Goal: Check status: Check status

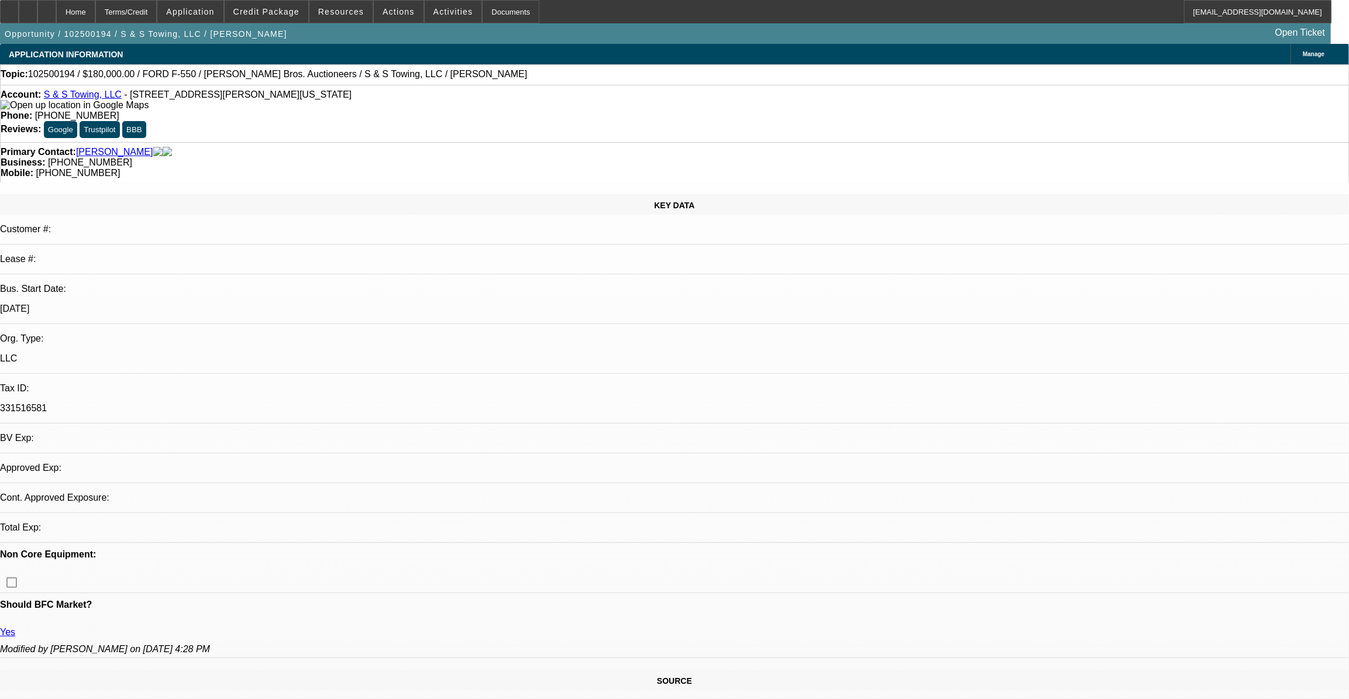
select select "0"
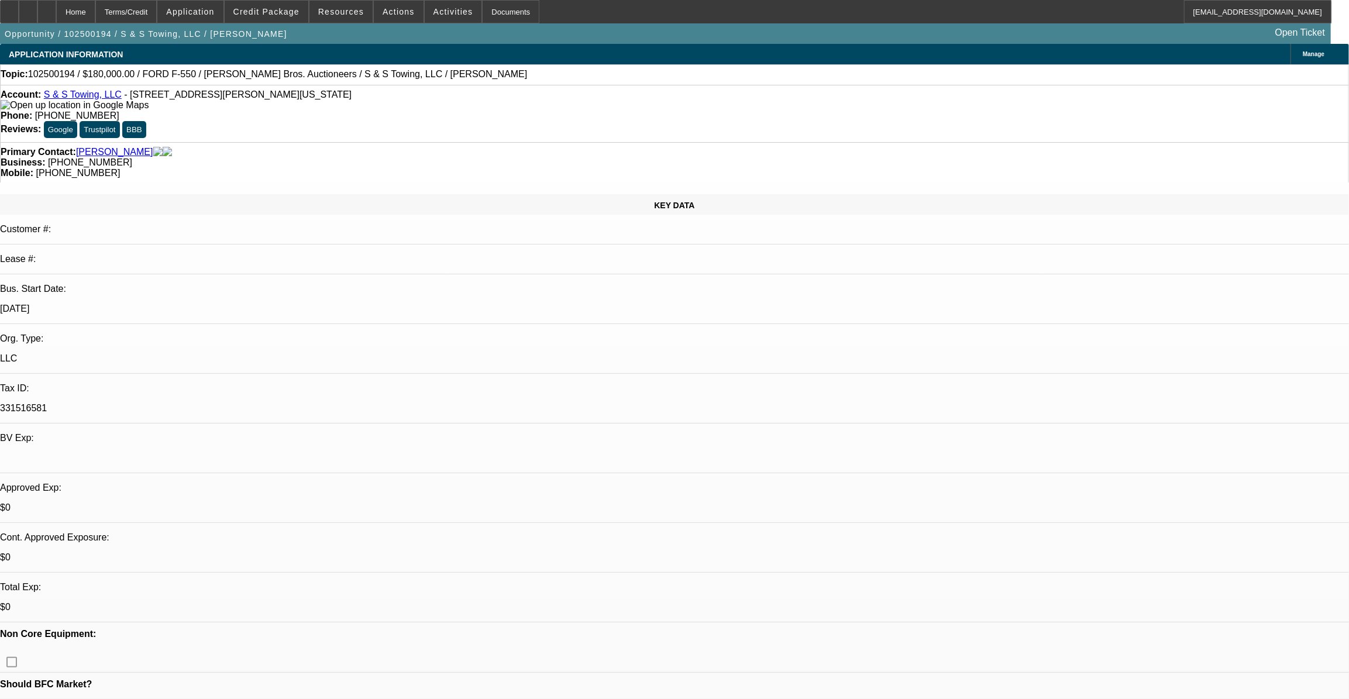
select select "1"
select select "6"
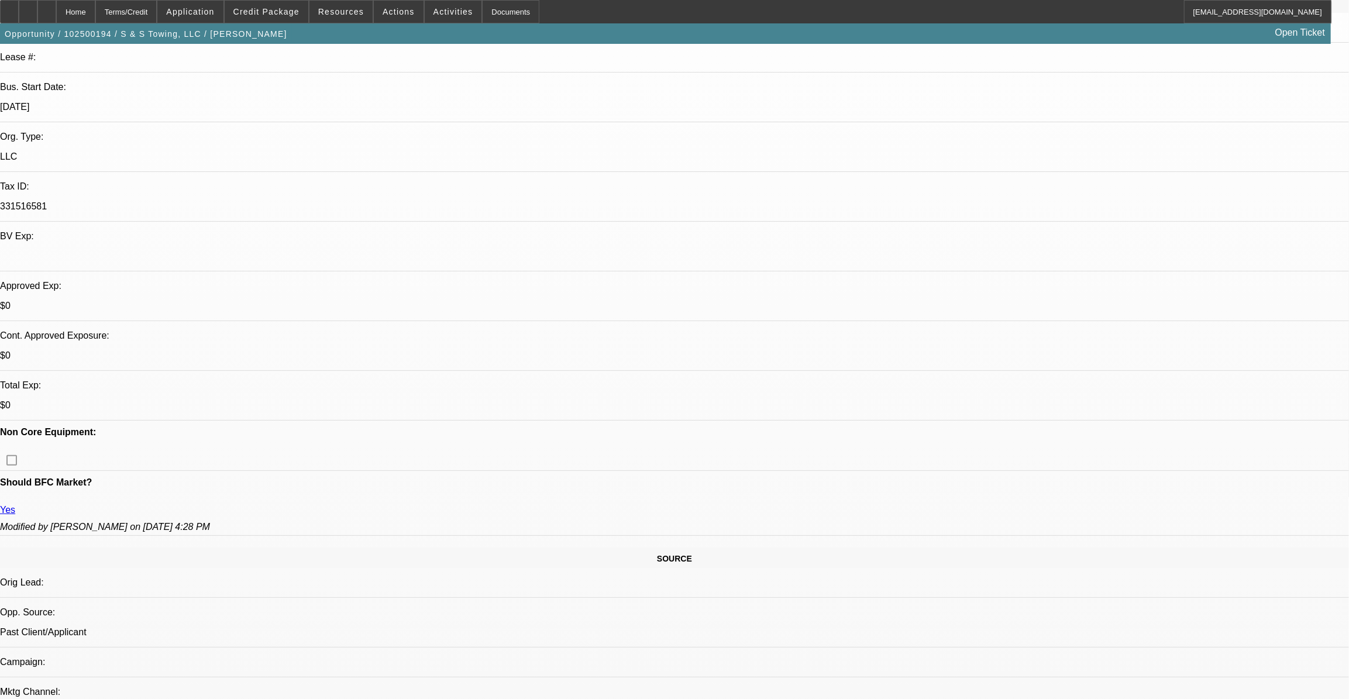
scroll to position [212, 0]
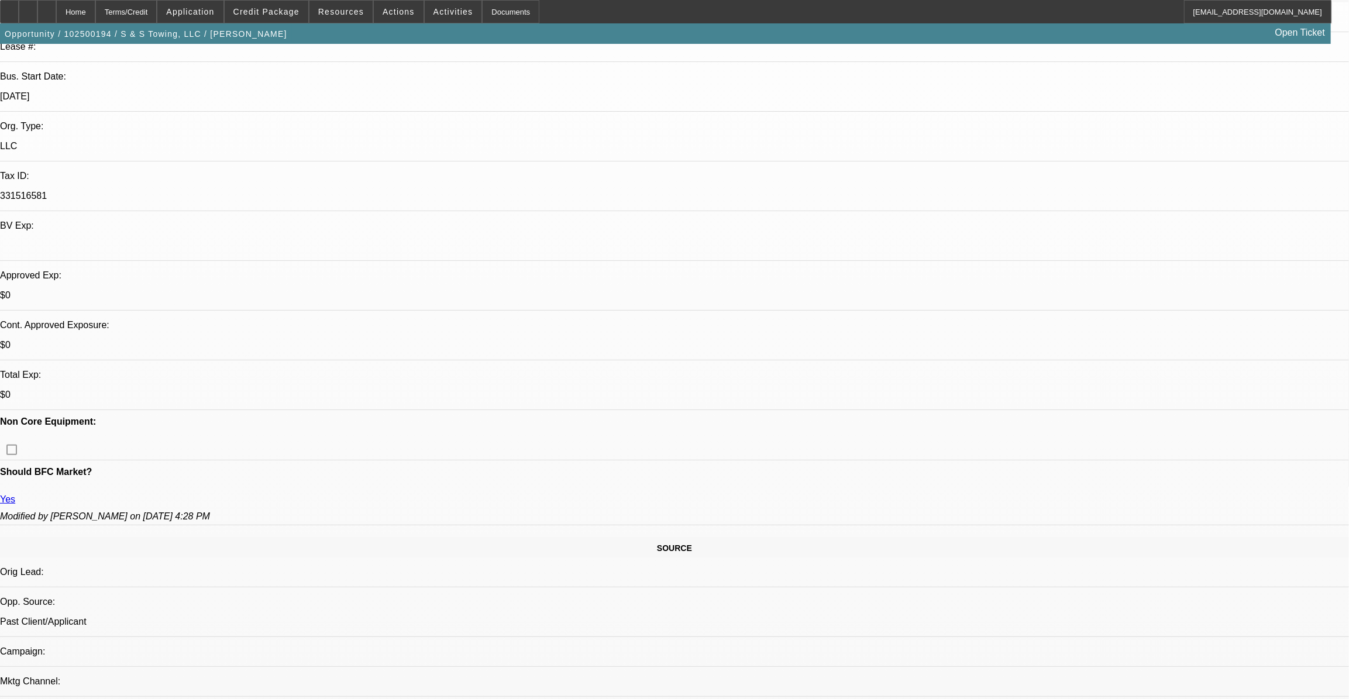
drag, startPoint x: 344, startPoint y: 346, endPoint x: 369, endPoint y: 342, distance: 26.1
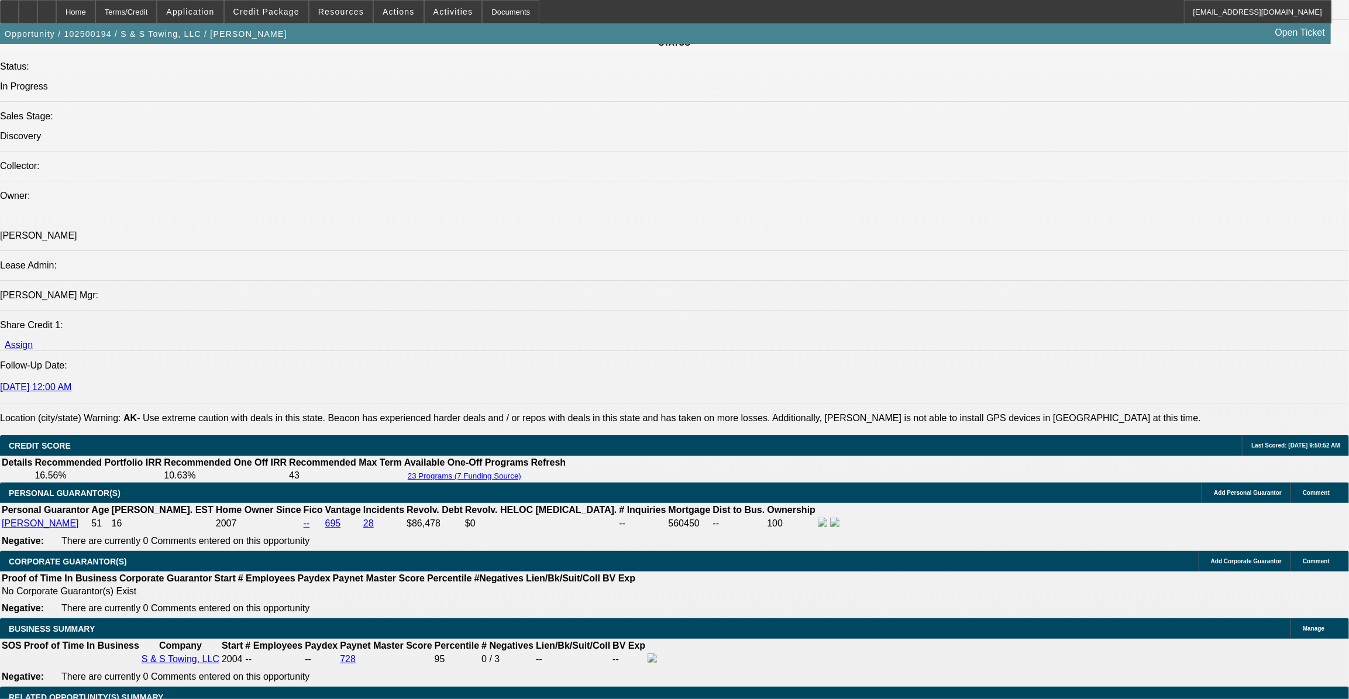
scroll to position [1489, 0]
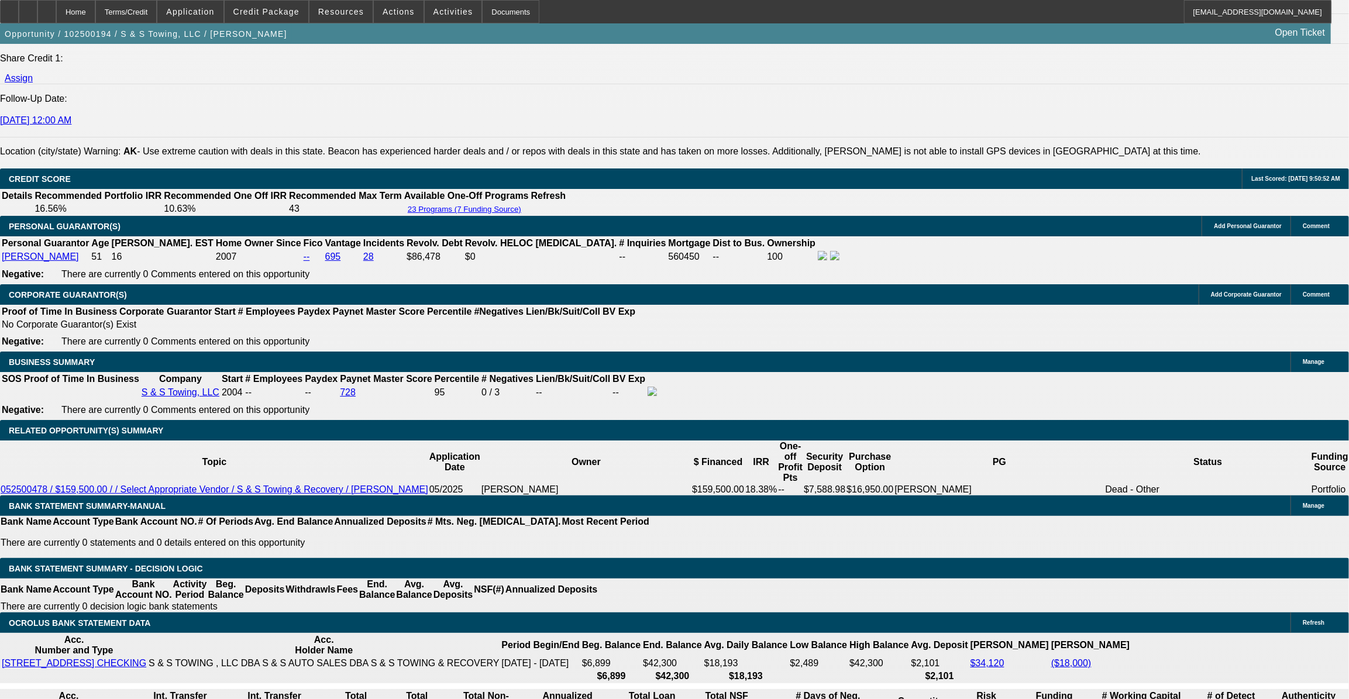
scroll to position [1543, 0]
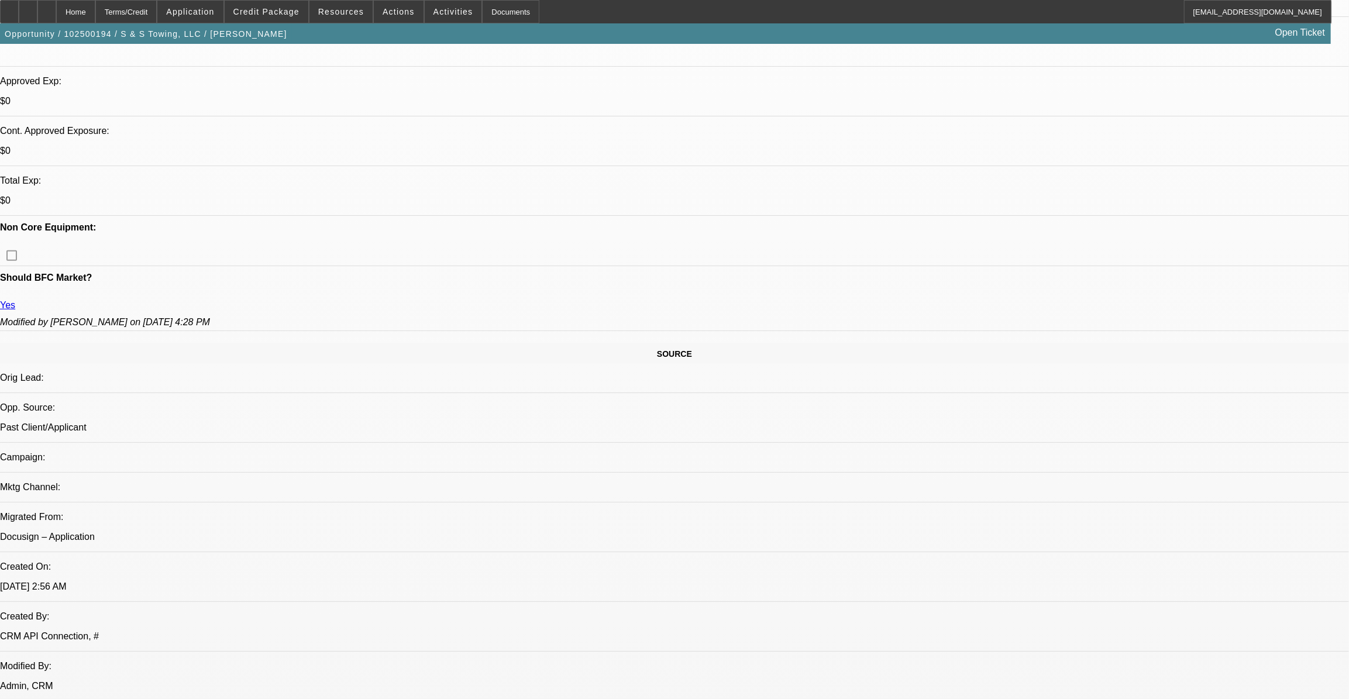
scroll to position [425, 0]
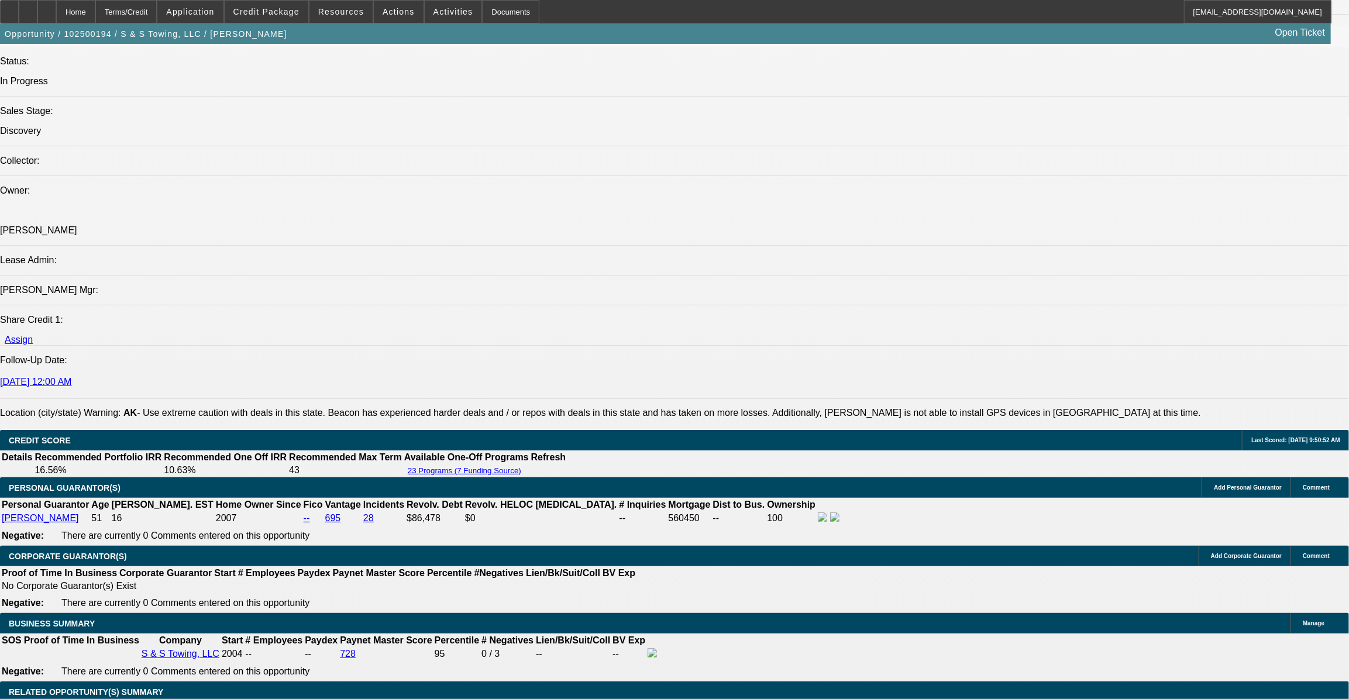
scroll to position [1543, 0]
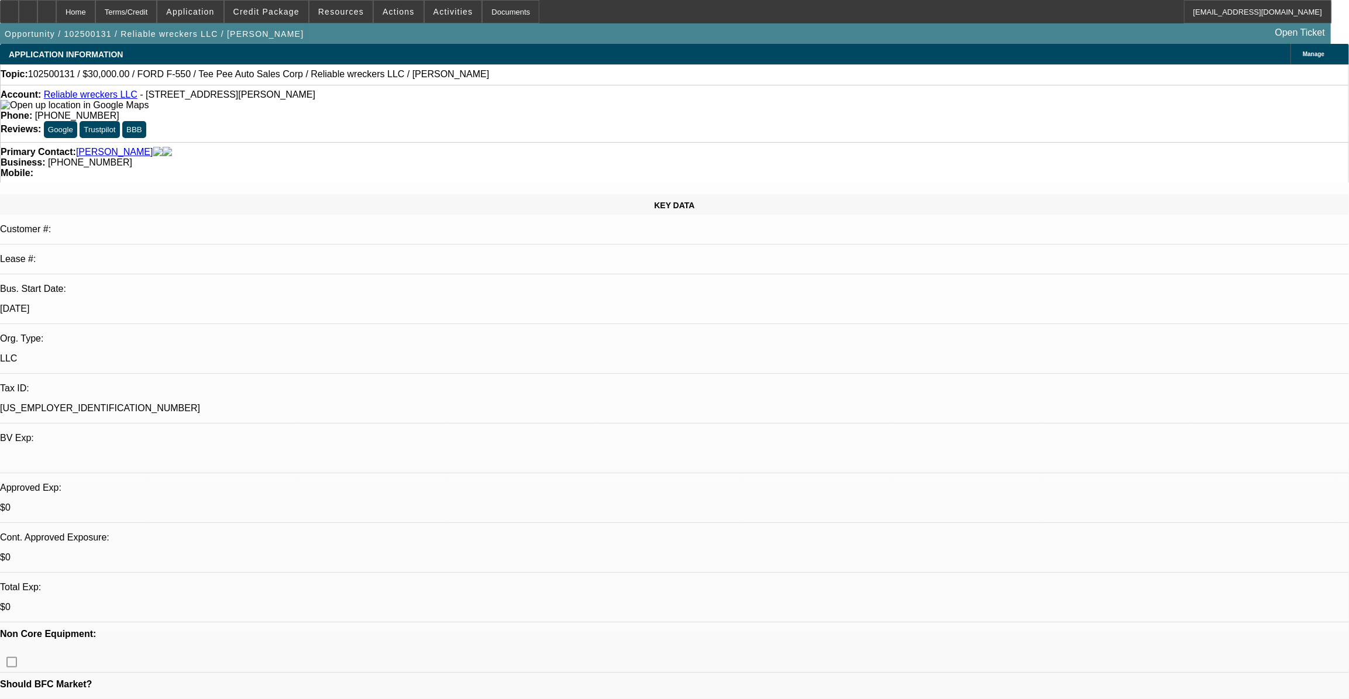
select select "0"
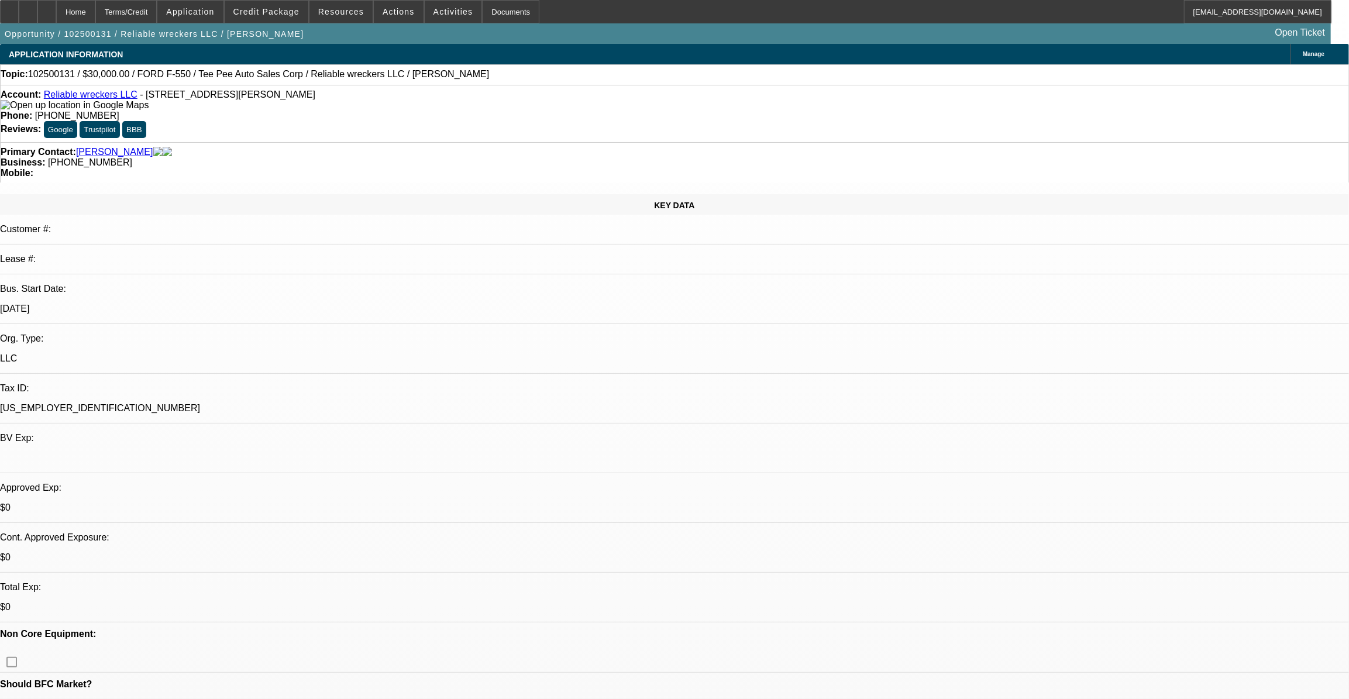
select select "0"
select select "1"
select select "2"
select select "21"
select select "1"
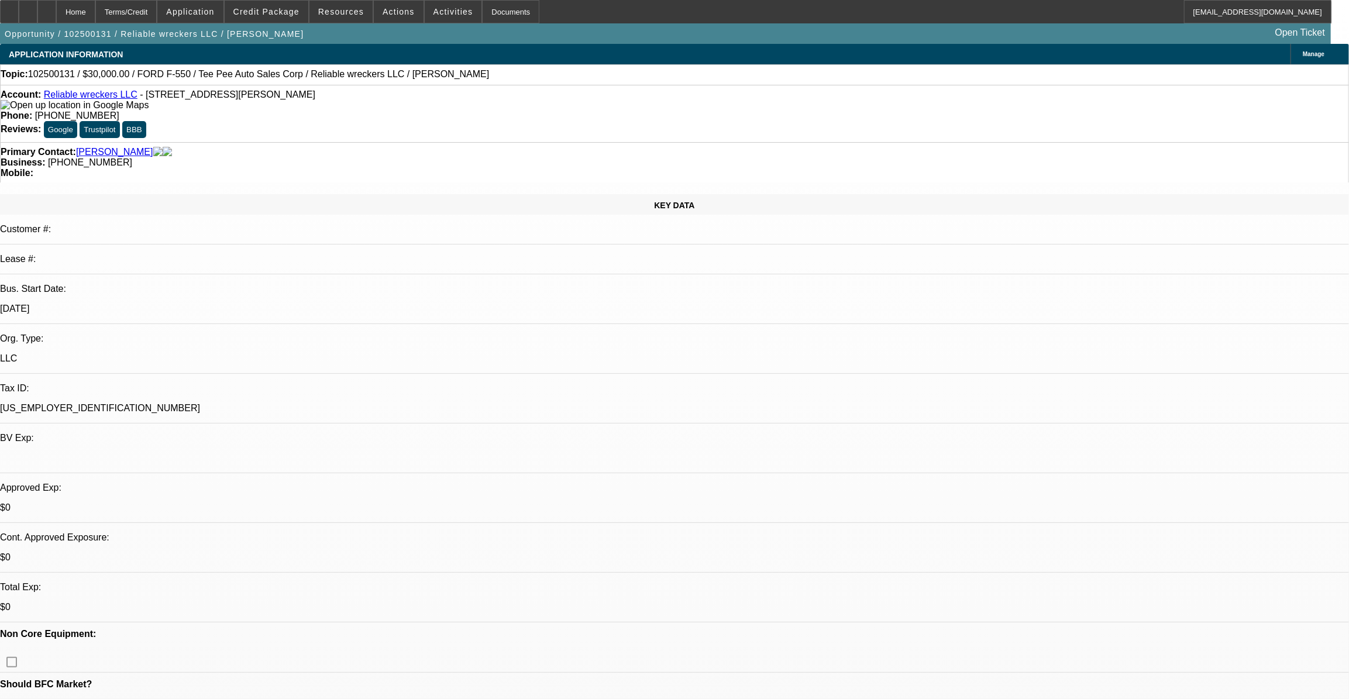
select select "2"
select select "21"
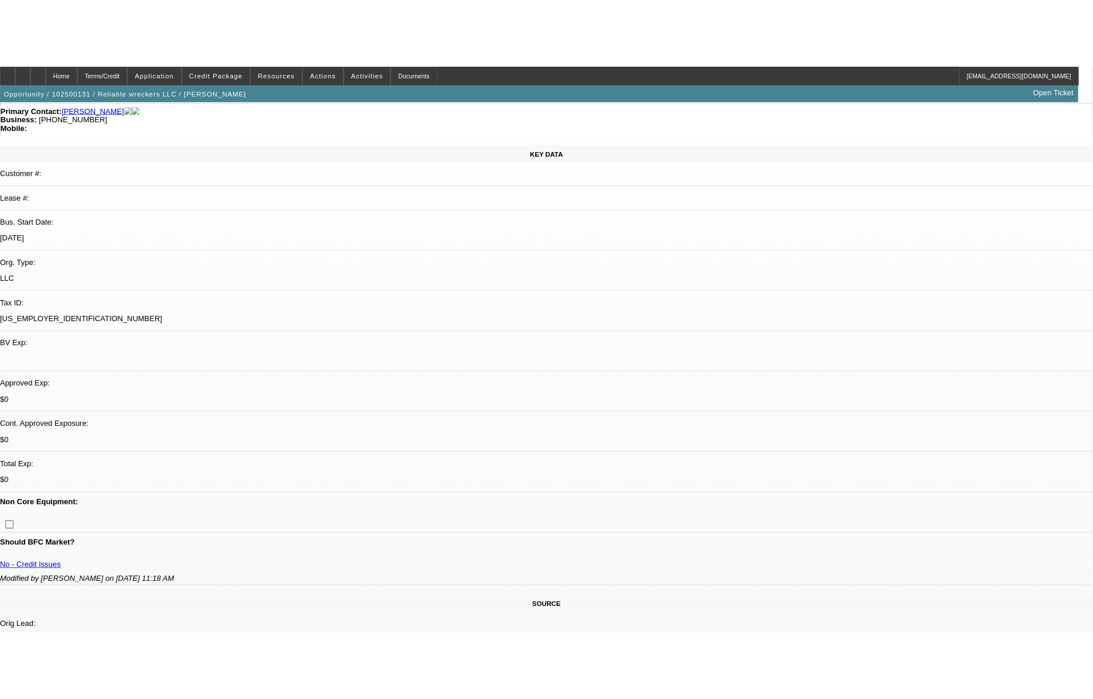
scroll to position [106, 0]
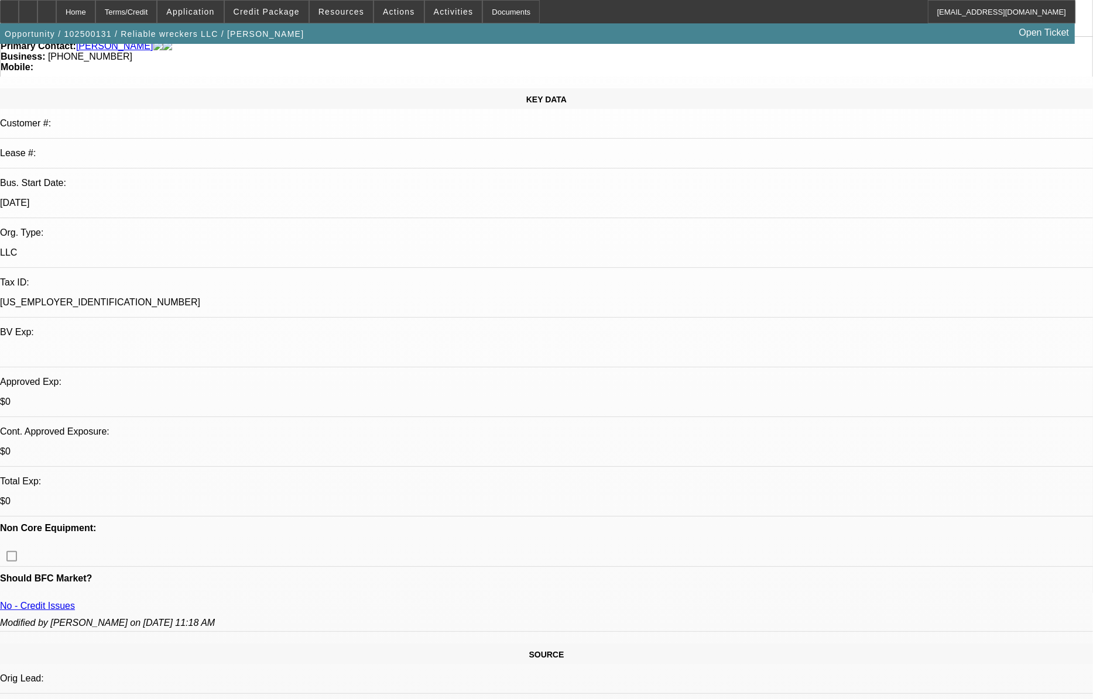
click at [274, 23] on span at bounding box center [267, 12] width 84 height 28
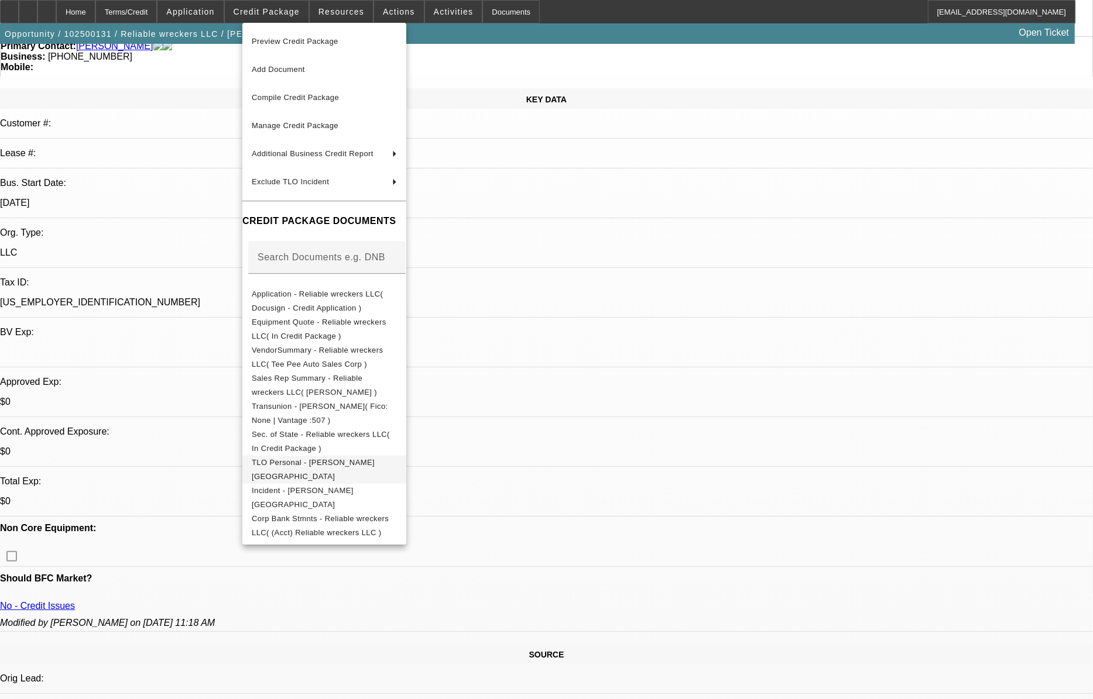
click at [342, 462] on span "TLO Personal - McConkey, Lawrence" at bounding box center [313, 469] width 123 height 23
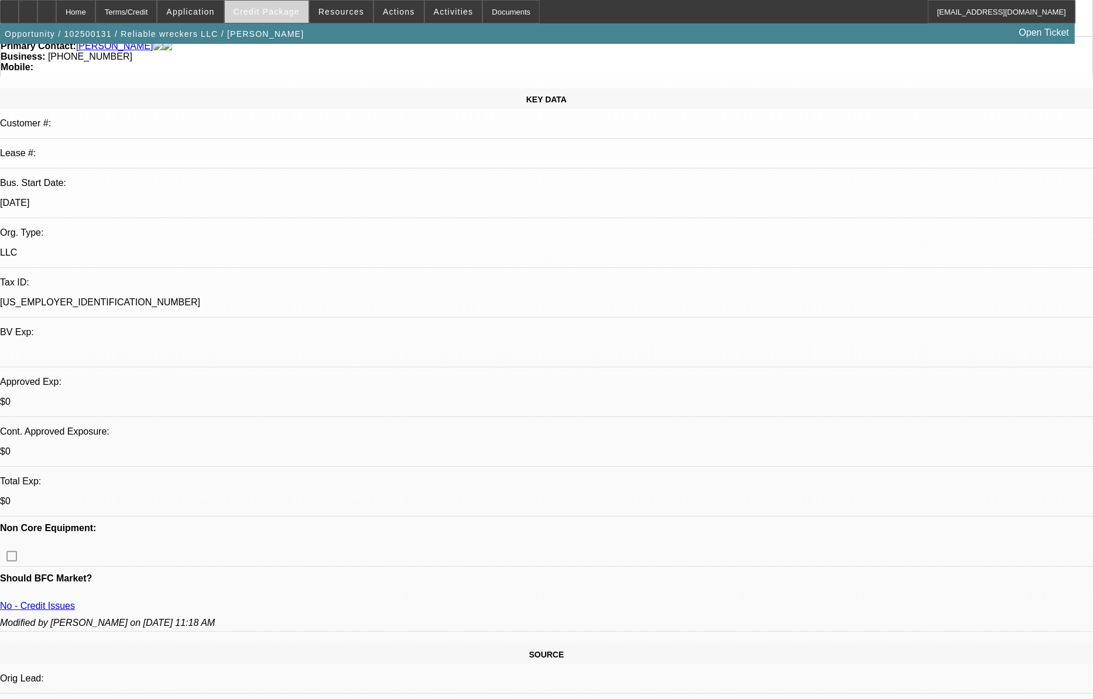
click at [303, 6] on span at bounding box center [267, 12] width 84 height 28
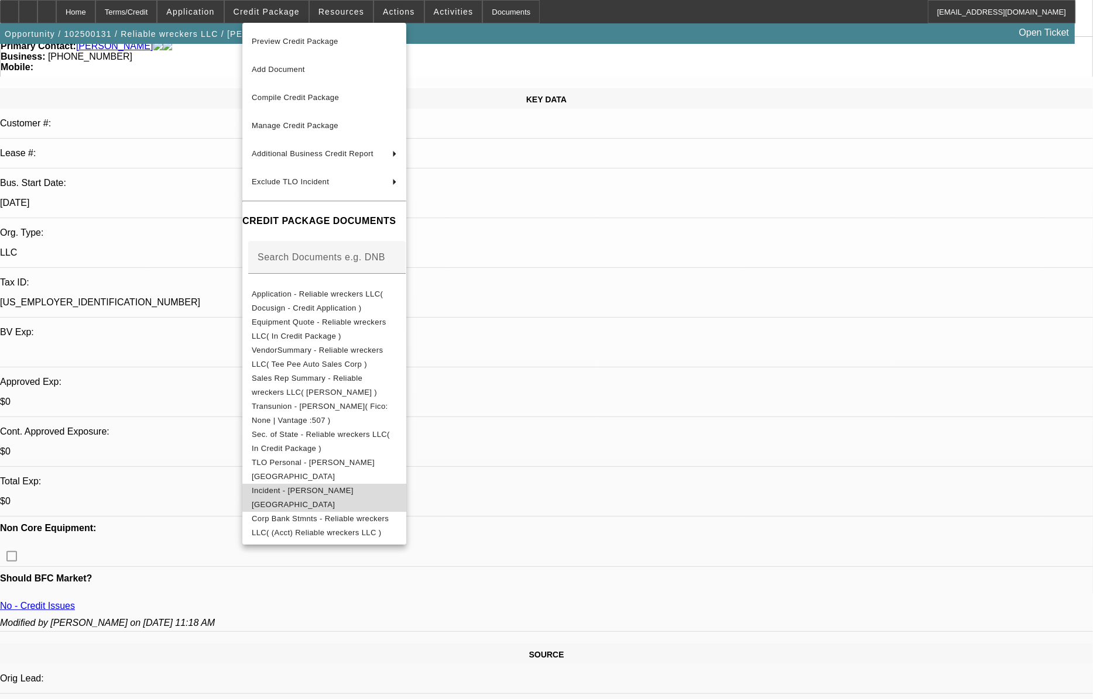
click at [322, 488] on span "Incident - McConkey, Lawrence" at bounding box center [324, 498] width 145 height 28
